Goal: Find specific page/section: Find specific page/section

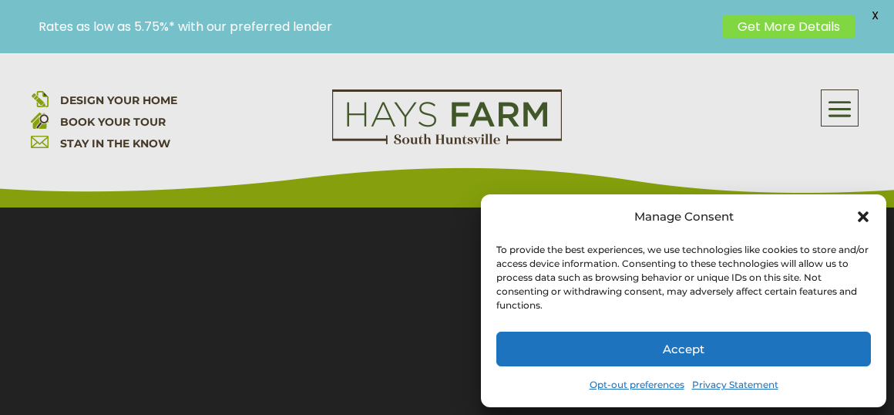
scroll to position [231, 0]
click at [862, 217] on icon "Close dialog" at bounding box center [863, 216] width 11 height 11
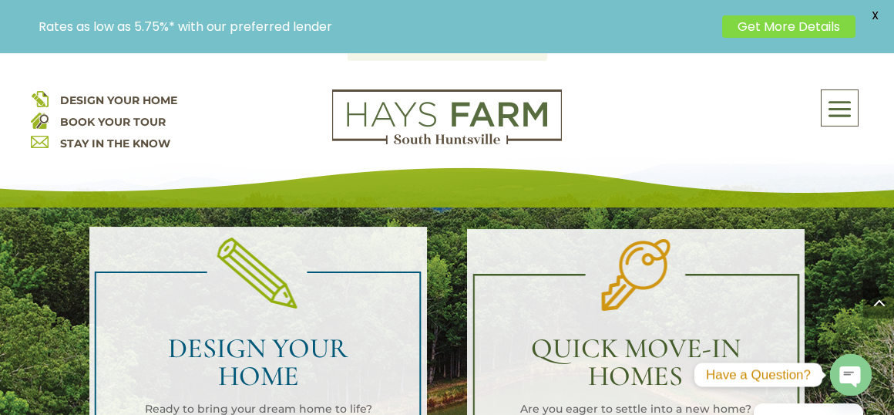
scroll to position [1327, 0]
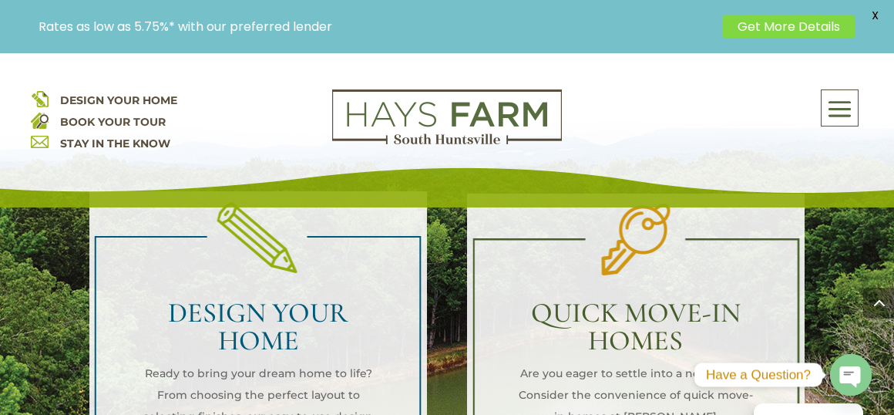
click at [654, 299] on h2 "QUICK MOVE-IN HOMES" at bounding box center [635, 330] width 237 height 63
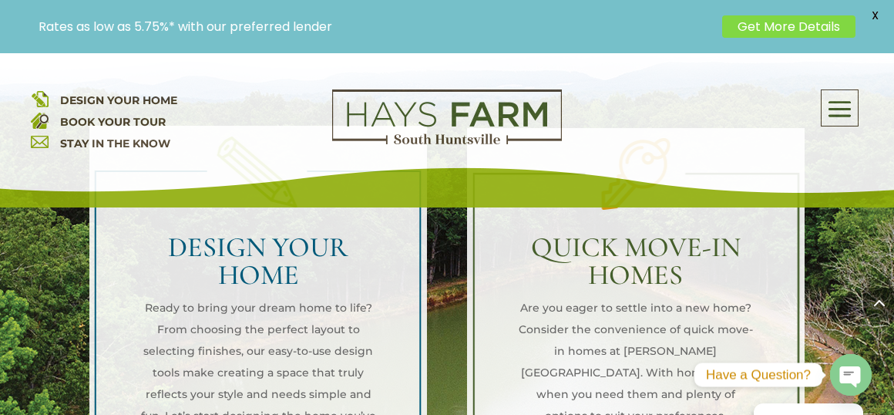
scroll to position [1250, 0]
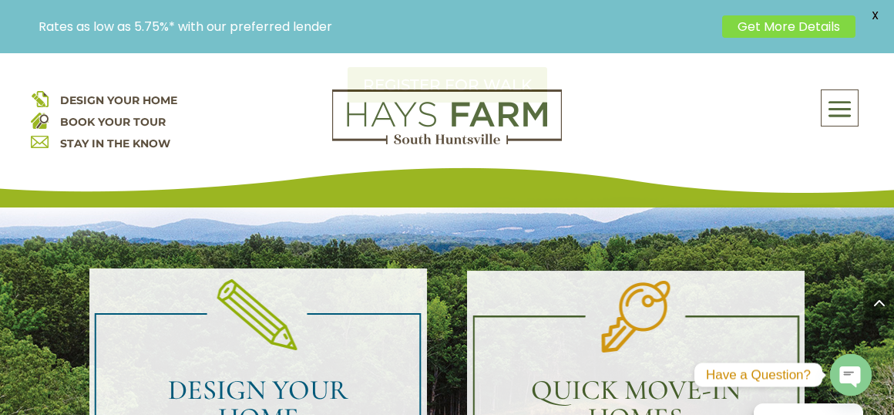
click at [842, 109] on span at bounding box center [840, 108] width 36 height 35
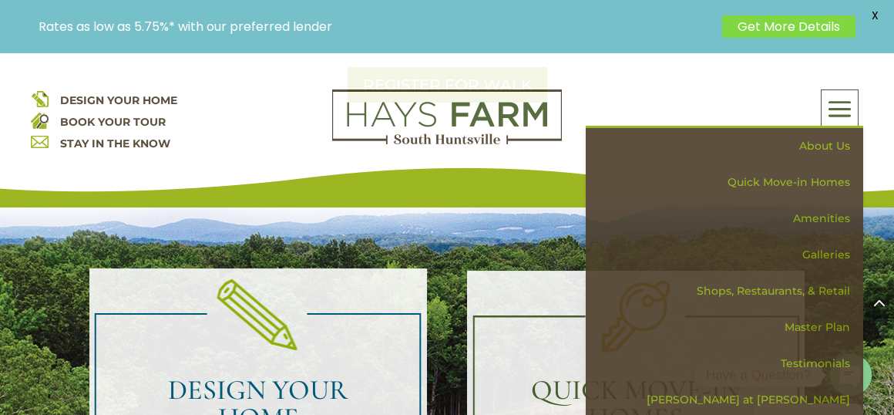
click at [877, 14] on span "X" at bounding box center [874, 15] width 23 height 23
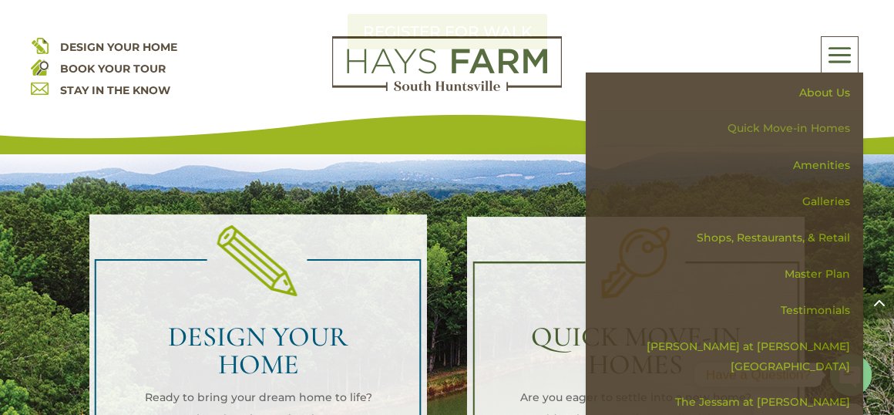
click at [809, 123] on link "Quick Move-in Homes" at bounding box center [730, 128] width 267 height 36
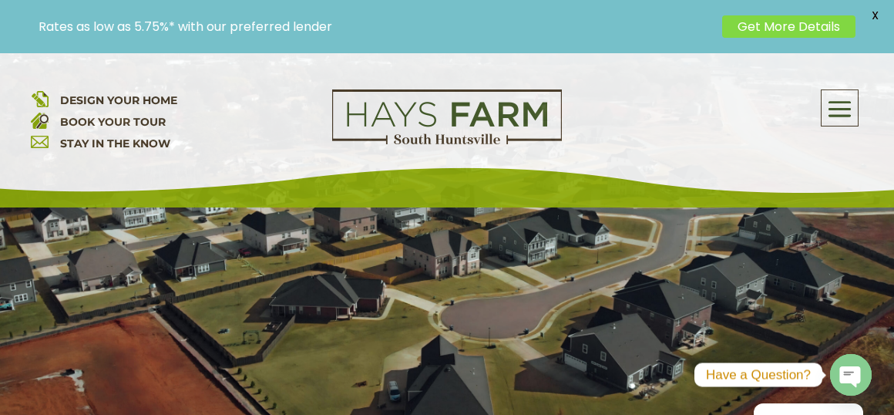
scroll to position [385, 0]
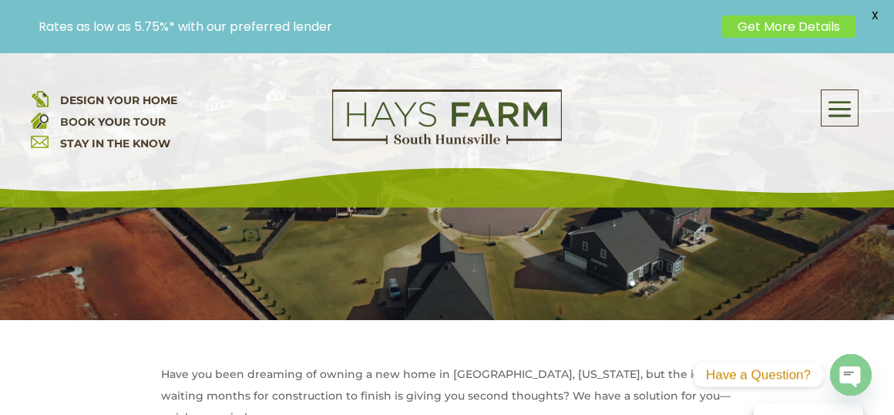
click at [876, 15] on span "X" at bounding box center [874, 15] width 23 height 23
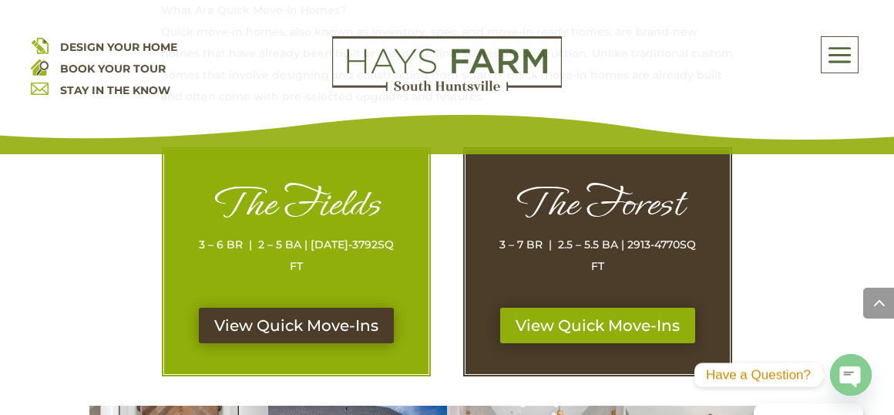
scroll to position [771, 0]
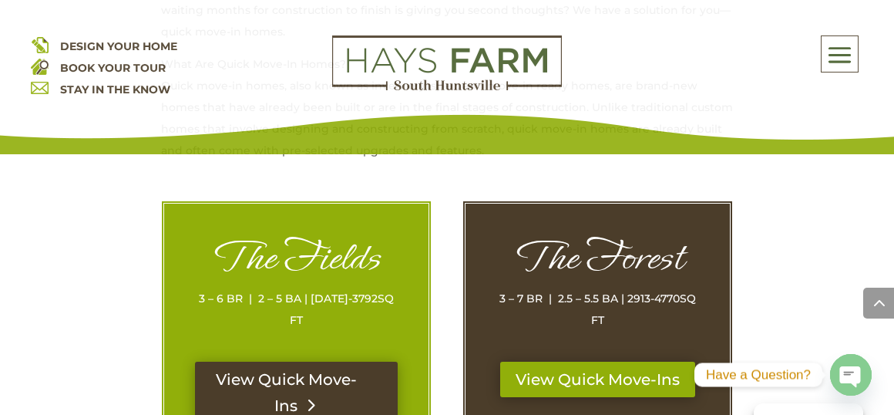
click at [308, 361] on link "View Quick Move-Ins" at bounding box center [296, 392] width 203 height 62
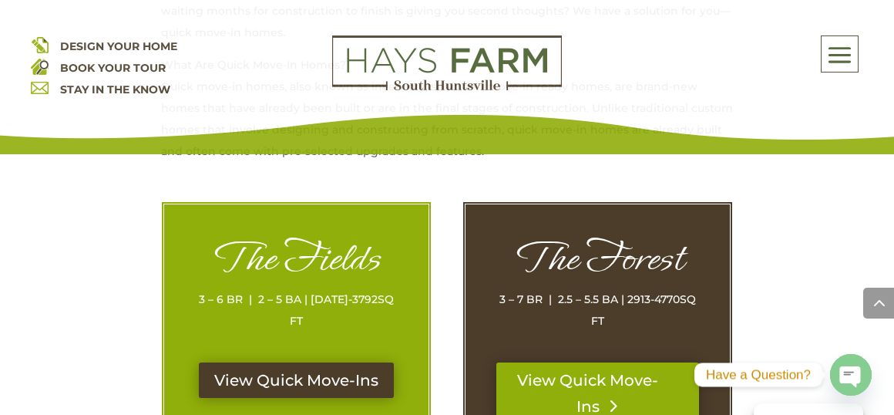
click at [579, 377] on link "View Quick Move-Ins" at bounding box center [597, 393] width 203 height 62
